Goal: Task Accomplishment & Management: Manage account settings

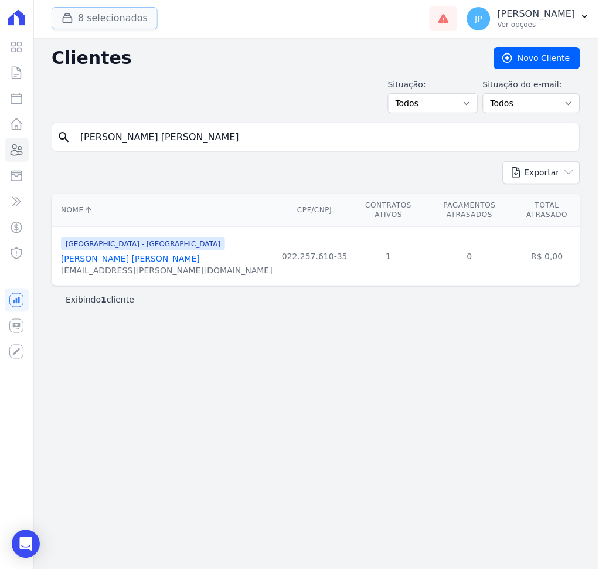
click at [96, 15] on button "8 selecionados" at bounding box center [105, 18] width 106 height 22
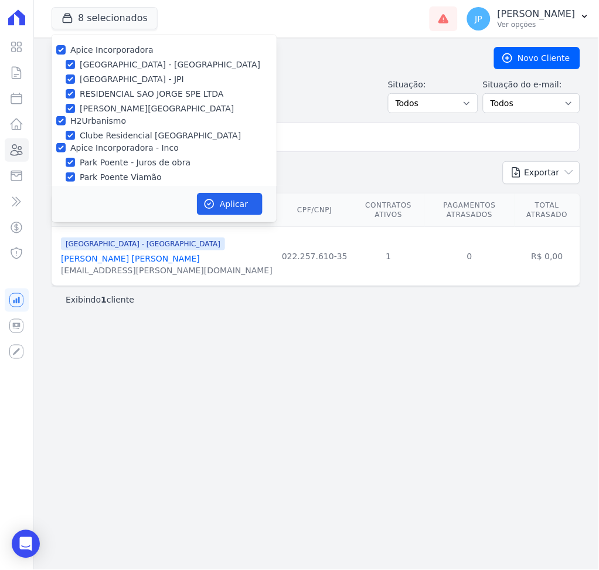
click at [365, 80] on div "Situação: Todos Adimplentes Inadimplentes Situação do e-mail: Todos Confirmado …" at bounding box center [316, 96] width 529 height 35
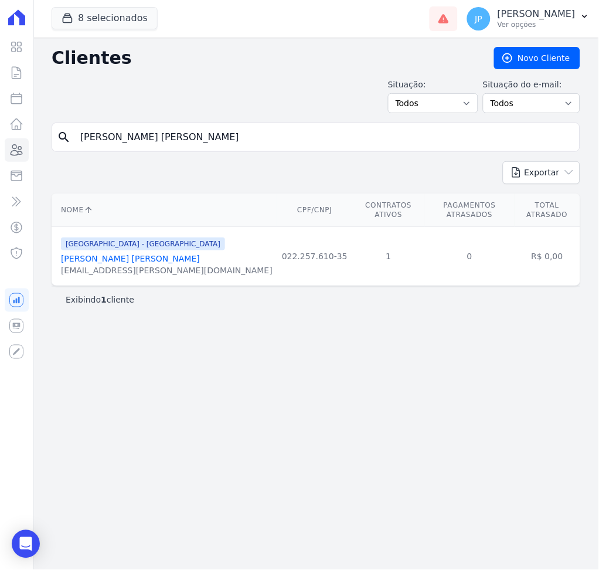
drag, startPoint x: 241, startPoint y: 145, endPoint x: 125, endPoint y: 230, distance: 143.4
click at [42, 148] on div "Clientes [GEOGRAPHIC_DATA] Situação: Todos Adimplentes Inadimplentes Situação d…" at bounding box center [316, 304] width 566 height 532
type input "[PERSON_NAME] [PERSON_NAME]"
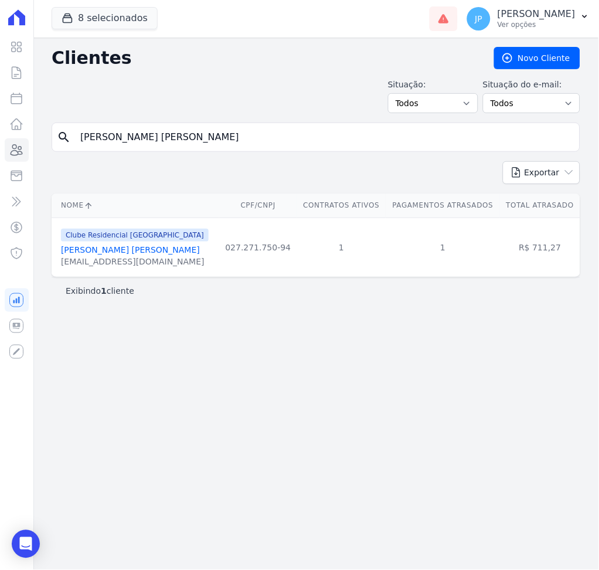
click at [93, 252] on link "[PERSON_NAME] [PERSON_NAME]" at bounding box center [130, 249] width 139 height 9
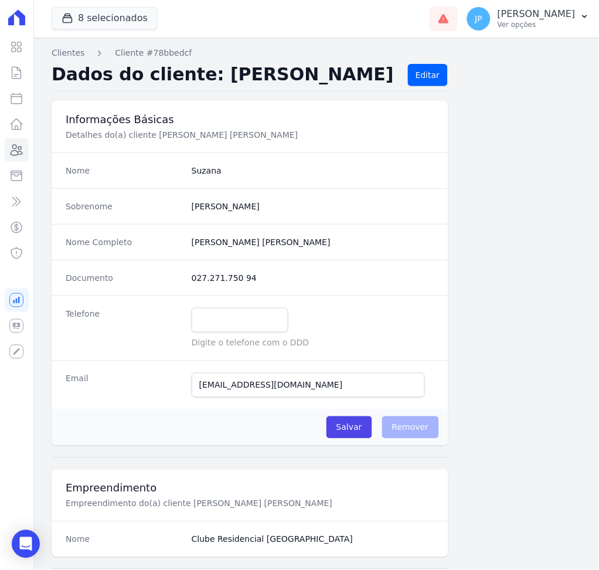
scroll to position [537, 0]
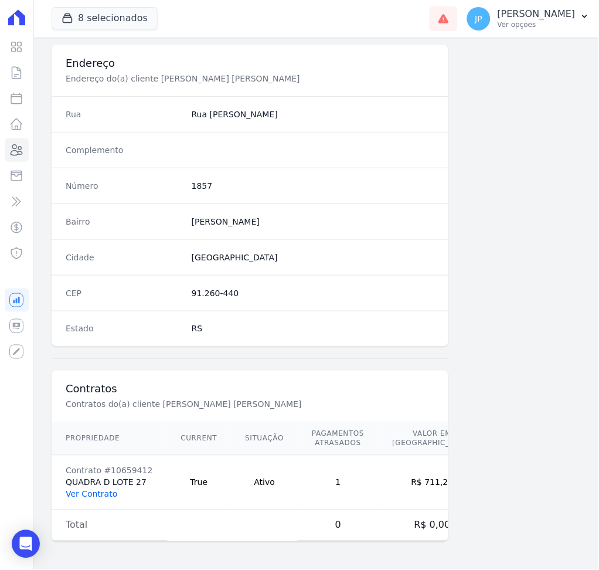
click at [89, 497] on link "Ver Contrato" at bounding box center [92, 494] width 52 height 9
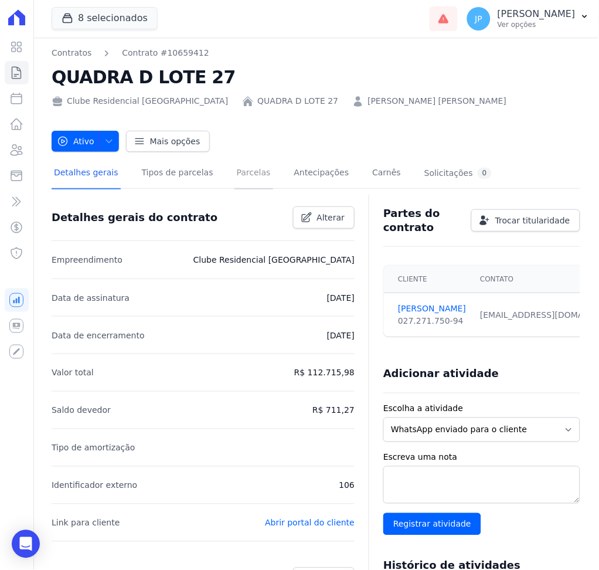
click at [242, 162] on link "Parcelas" at bounding box center [254, 173] width 39 height 31
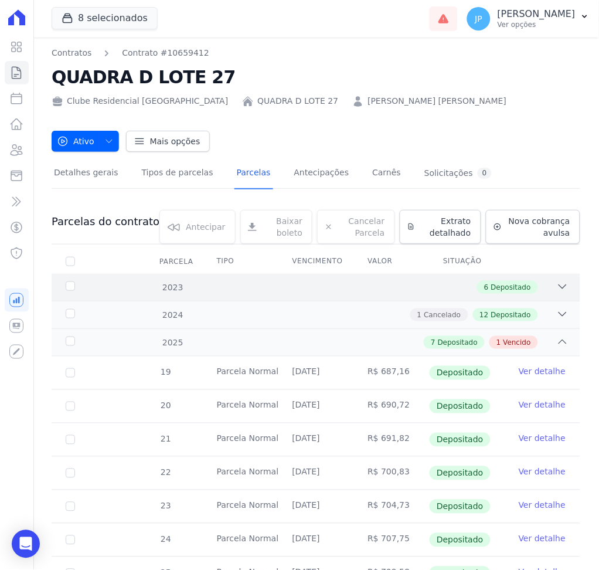
scroll to position [101, 0]
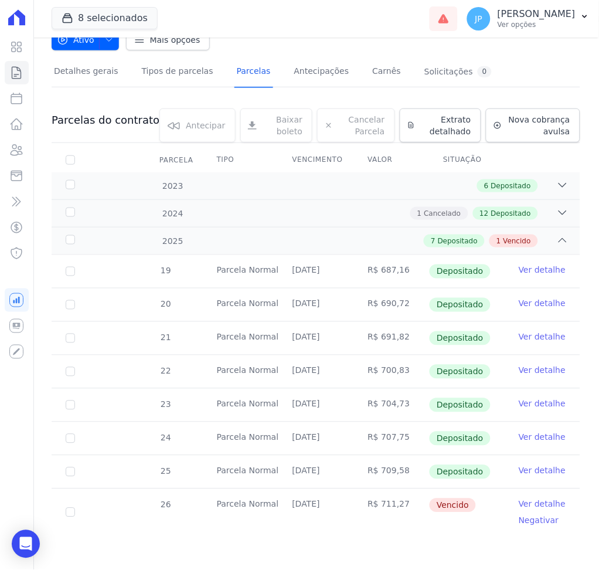
click at [519, 506] on link "Ver detalhe" at bounding box center [542, 504] width 47 height 12
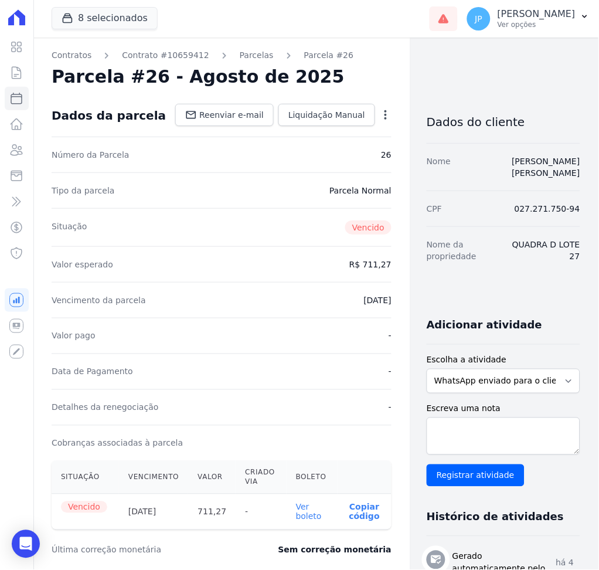
click at [296, 511] on link "Ver boleto" at bounding box center [309, 512] width 26 height 19
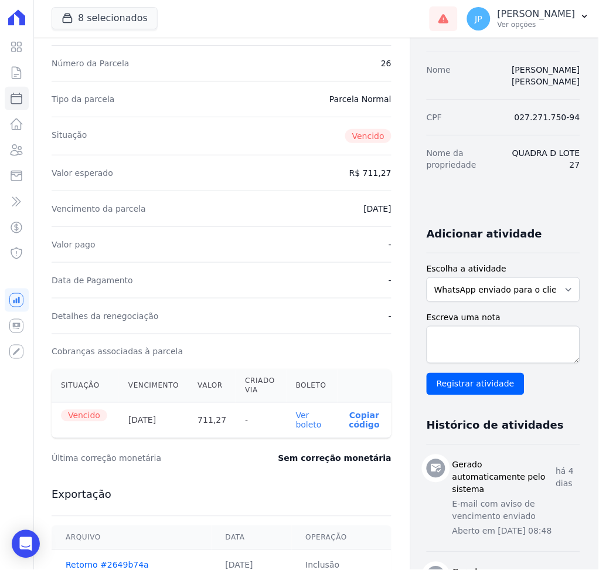
scroll to position [235, 0]
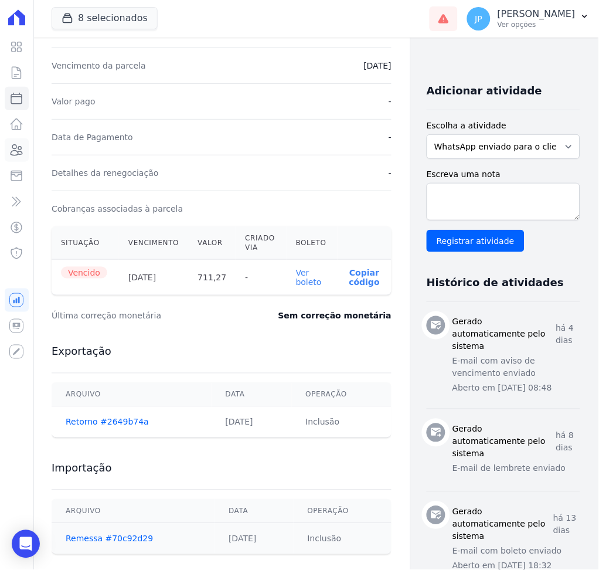
drag, startPoint x: 21, startPoint y: 151, endPoint x: 550, endPoint y: 248, distance: 538.3
click at [21, 151] on icon at bounding box center [17, 150] width 12 height 11
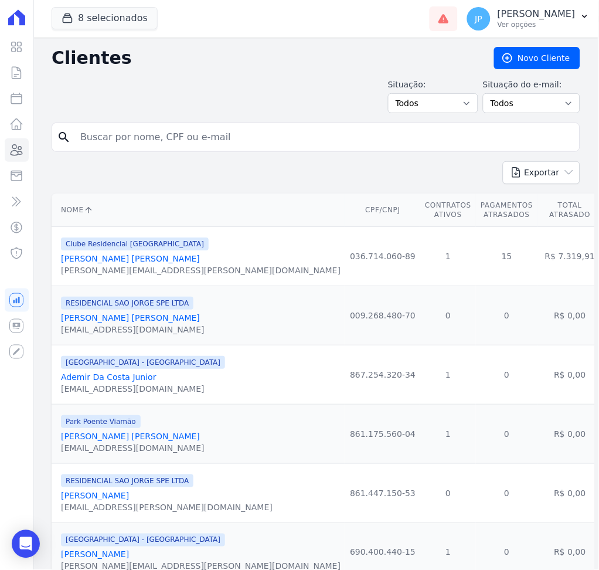
click at [223, 146] on input "search" at bounding box center [324, 136] width 502 height 23
paste input "[PERSON_NAME]"
type input "[PERSON_NAME]"
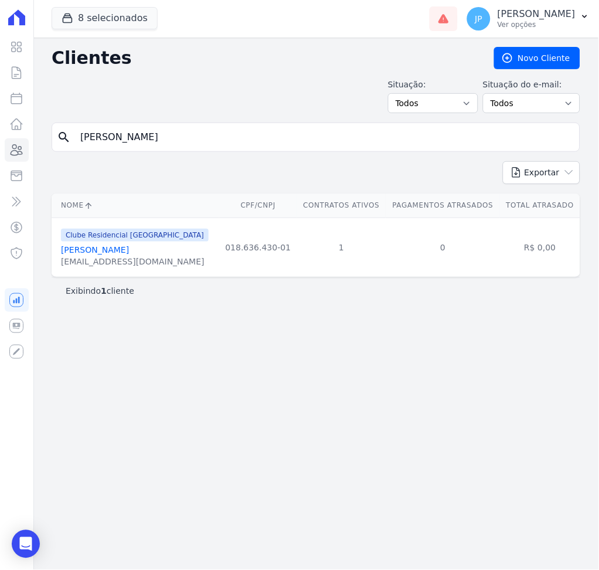
click at [110, 253] on link "[PERSON_NAME]" at bounding box center [95, 249] width 68 height 9
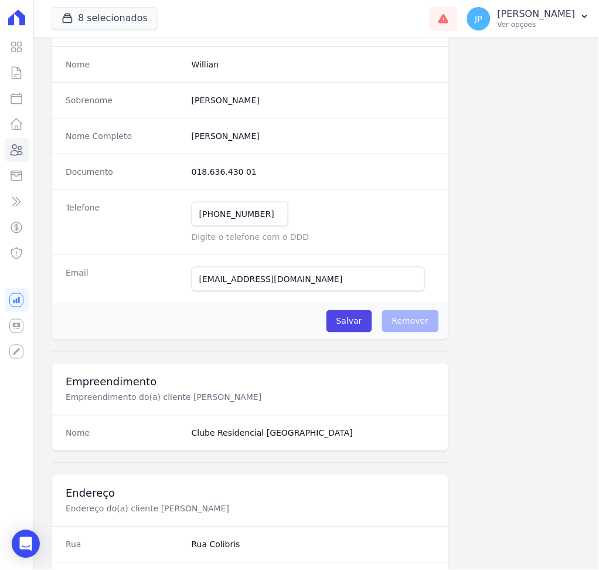
scroll to position [235, 0]
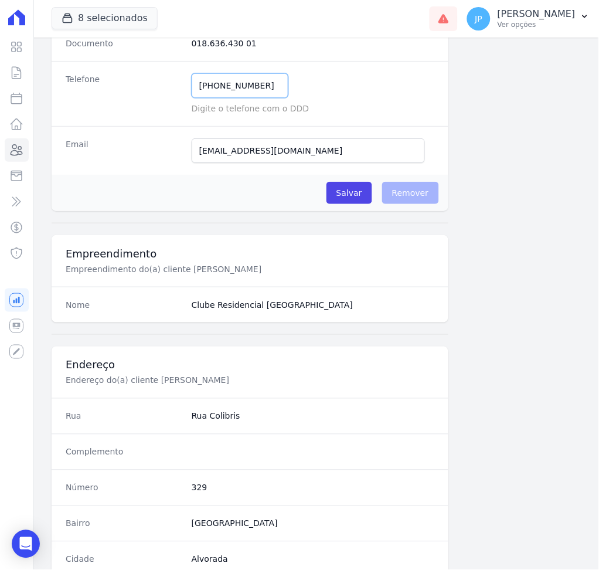
drag, startPoint x: 221, startPoint y: 83, endPoint x: 145, endPoint y: 88, distance: 76.4
click at [145, 88] on div "Telefone [PHONE_NUMBER] Mensagem de SMS ainda não enviada.. Mensagem de [PERSON…" at bounding box center [250, 93] width 397 height 65
drag, startPoint x: 19, startPoint y: 147, endPoint x: 128, endPoint y: 112, distance: 113.9
click at [19, 147] on icon at bounding box center [16, 150] width 14 height 14
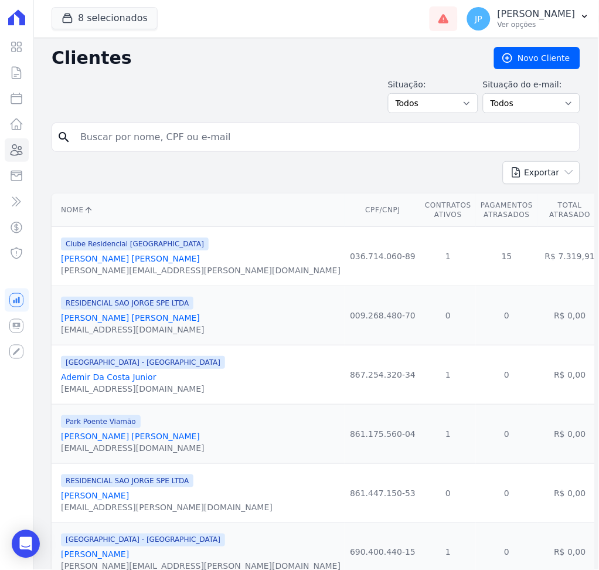
click at [162, 145] on input "search" at bounding box center [324, 136] width 502 height 23
type input "w"
click at [218, 141] on input "[PERSON_NAME]" at bounding box center [324, 136] width 502 height 23
drag, startPoint x: 218, startPoint y: 141, endPoint x: 163, endPoint y: 142, distance: 54.5
click at [154, 137] on input "[PERSON_NAME]" at bounding box center [324, 136] width 502 height 23
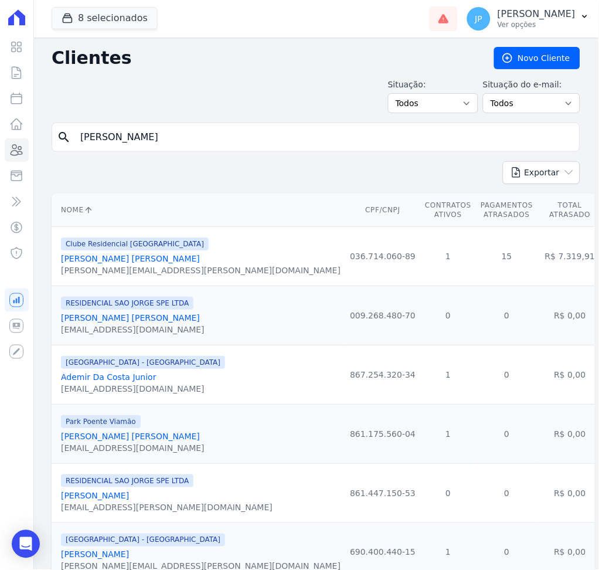
click at [229, 138] on input "[PERSON_NAME]" at bounding box center [324, 136] width 502 height 23
type input "[PERSON_NAME]"
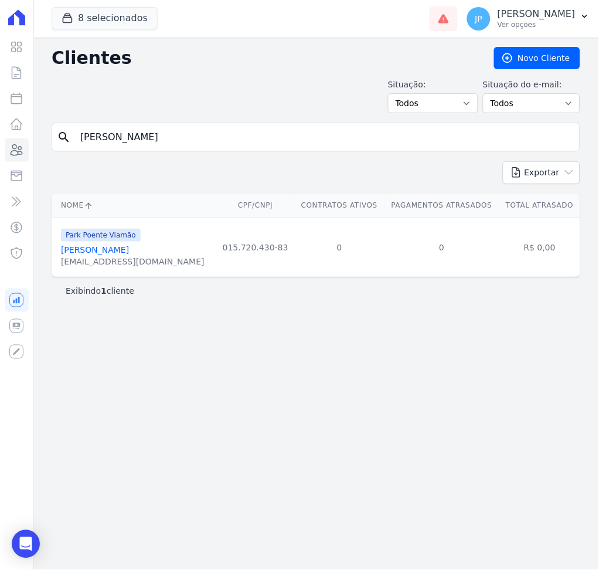
click at [229, 138] on input "[PERSON_NAME]" at bounding box center [324, 136] width 502 height 23
type input "[PERSON_NAME]"
click at [118, 255] on link "[PERSON_NAME]" at bounding box center [95, 249] width 68 height 9
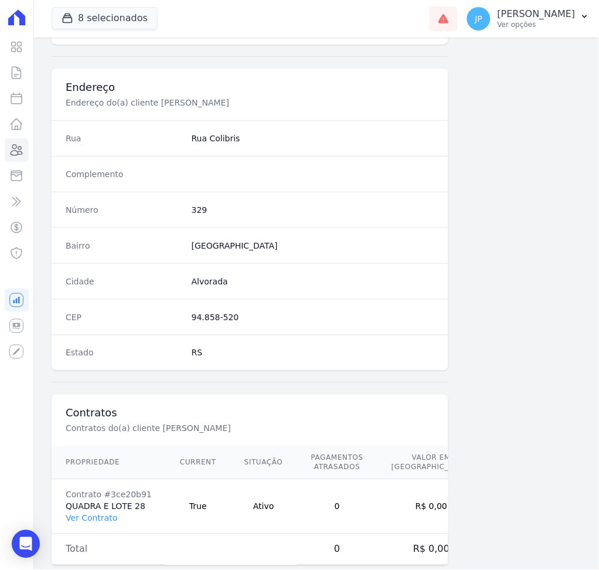
scroll to position [537, 0]
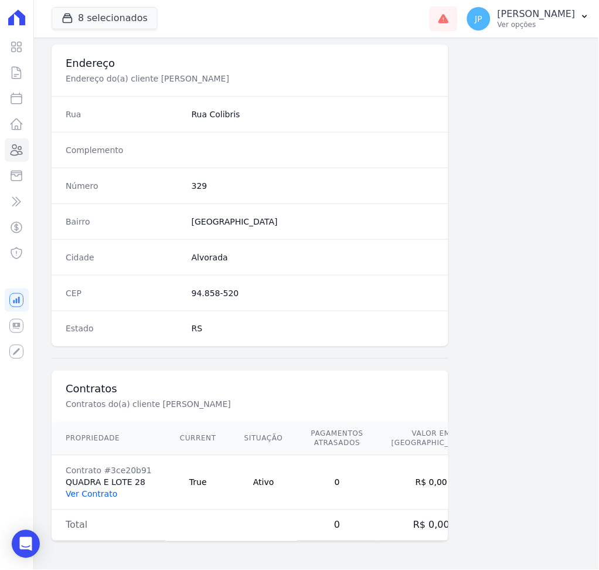
click at [92, 496] on link "Ver Contrato" at bounding box center [92, 494] width 52 height 9
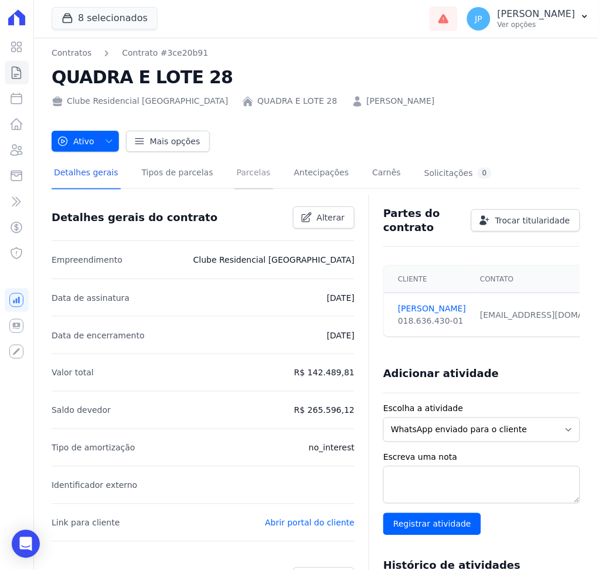
click at [245, 167] on link "Parcelas" at bounding box center [254, 173] width 39 height 31
